Goal: Task Accomplishment & Management: Manage account settings

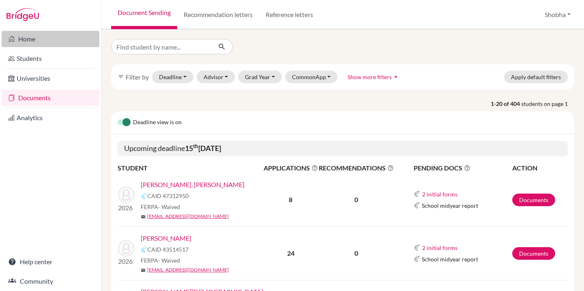
click at [27, 40] on link "Home" at bounding box center [51, 39] width 98 height 16
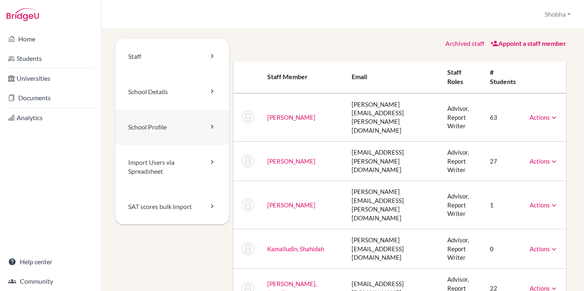
click at [164, 129] on link "School Profile" at bounding box center [172, 127] width 114 height 35
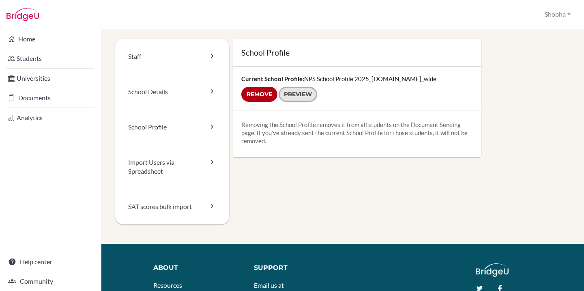
click at [307, 93] on link "Preview" at bounding box center [298, 94] width 39 height 15
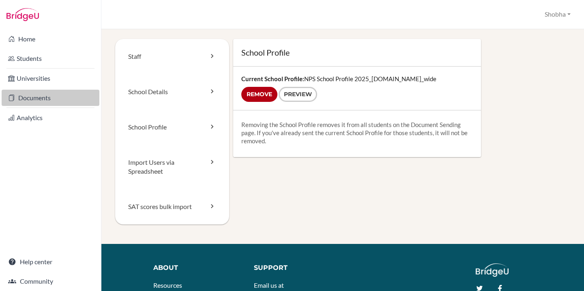
click at [33, 98] on link "Documents" at bounding box center [51, 98] width 98 height 16
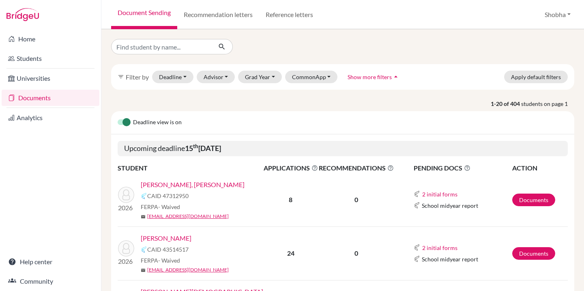
click at [33, 98] on link "Documents" at bounding box center [51, 98] width 98 height 16
click at [226, 76] on button "Advisor" at bounding box center [216, 77] width 39 height 13
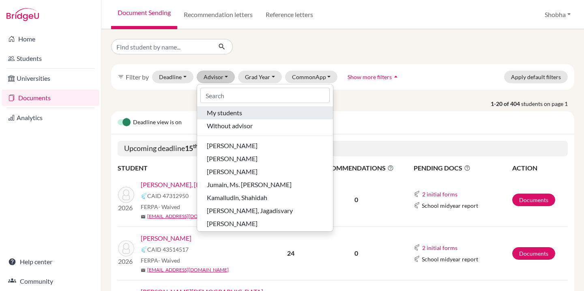
click at [233, 109] on span "My students" at bounding box center [224, 113] width 35 height 10
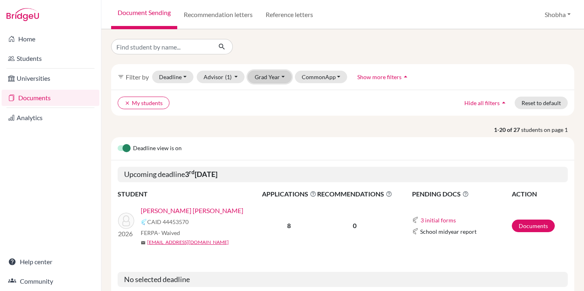
click at [283, 75] on button "Grad Year" at bounding box center [270, 77] width 44 height 13
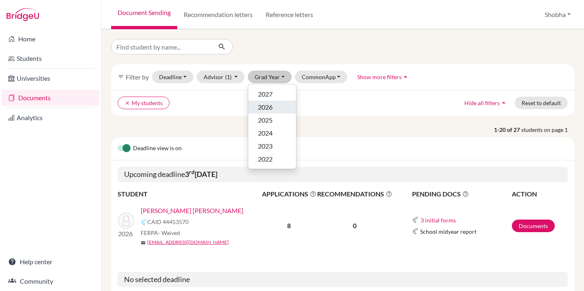
click at [269, 111] on span "2026" at bounding box center [265, 107] width 15 height 10
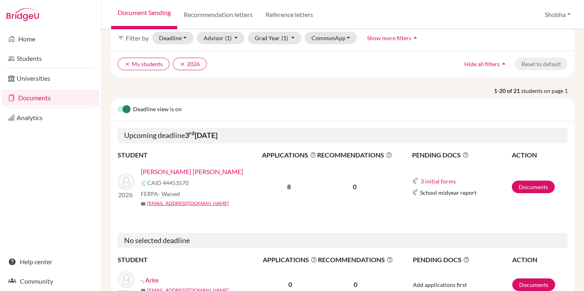
scroll to position [3, 0]
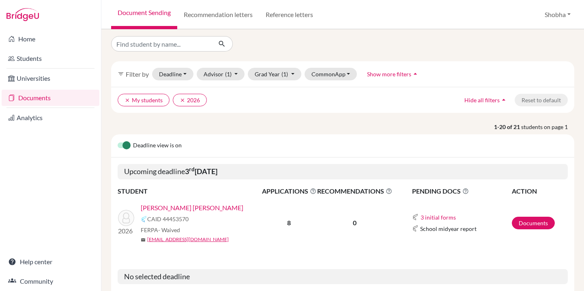
click at [196, 206] on link "[PERSON_NAME] [PERSON_NAME]" at bounding box center [192, 208] width 103 height 10
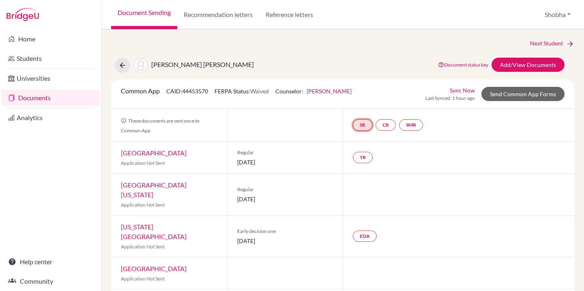
click at [362, 127] on link "SR" at bounding box center [362, 124] width 19 height 11
click at [362, 127] on link "SR School report School report Incomplete" at bounding box center [362, 124] width 19 height 11
click at [468, 130] on div "SR School report School report Incomplete CR SMR" at bounding box center [459, 125] width 232 height 32
click at [551, 66] on link "Add/View Documents" at bounding box center [528, 65] width 73 height 14
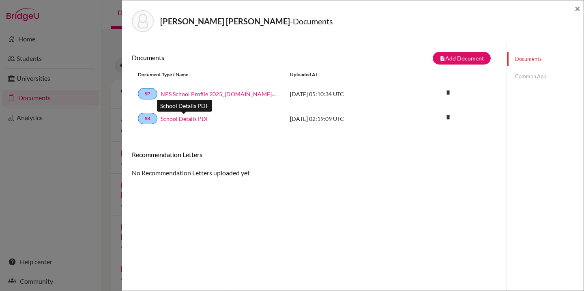
click at [190, 118] on link "School Details PDF" at bounding box center [185, 118] width 49 height 9
click at [192, 119] on link "School Details PDF" at bounding box center [185, 118] width 49 height 9
